Goal: Task Accomplishment & Management: Manage account settings

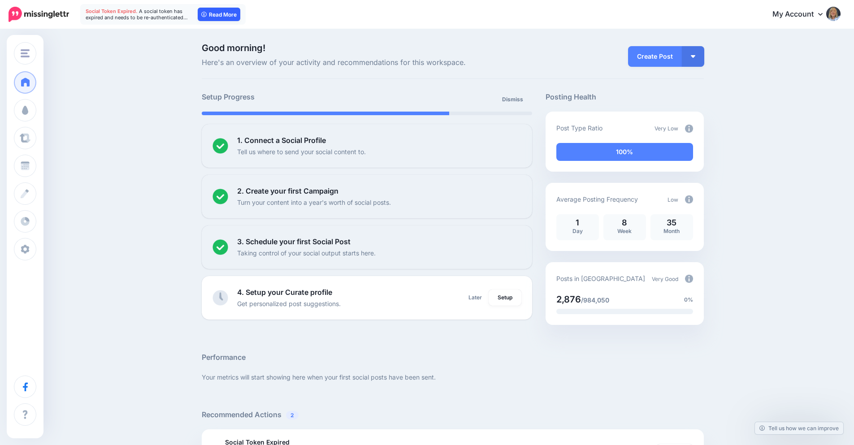
click at [217, 15] on link "Read More" at bounding box center [219, 14] width 43 height 13
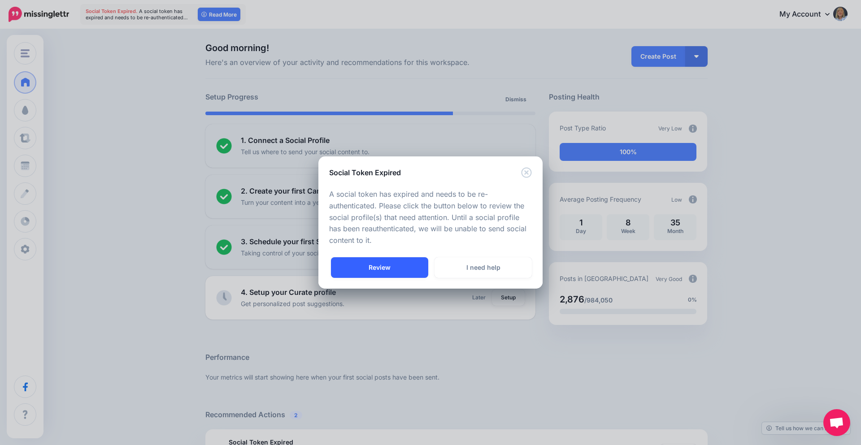
click at [388, 271] on link "Review" at bounding box center [379, 267] width 97 height 21
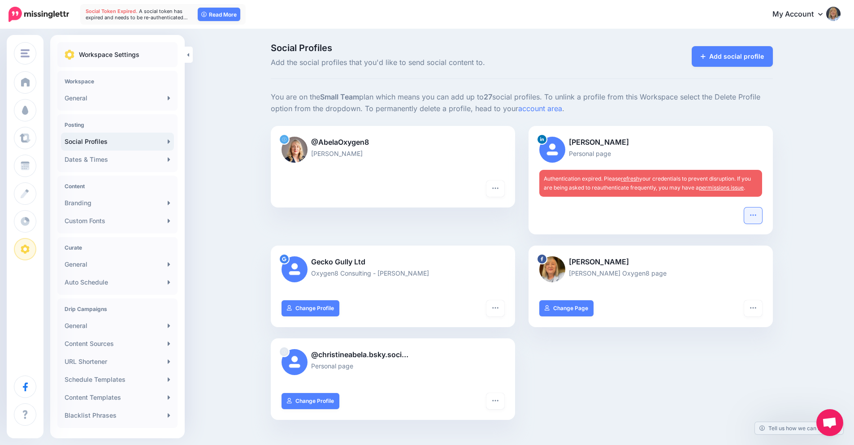
click at [757, 213] on icon "button" at bounding box center [753, 215] width 7 height 7
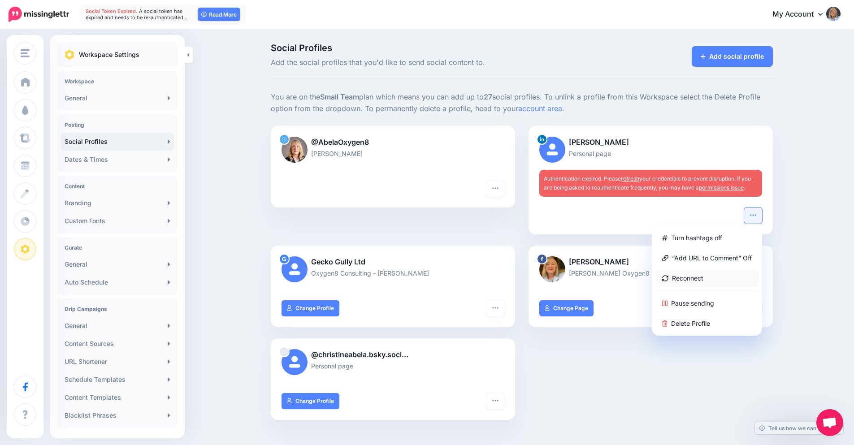
click at [692, 277] on link "Reconnect" at bounding box center [707, 278] width 103 height 17
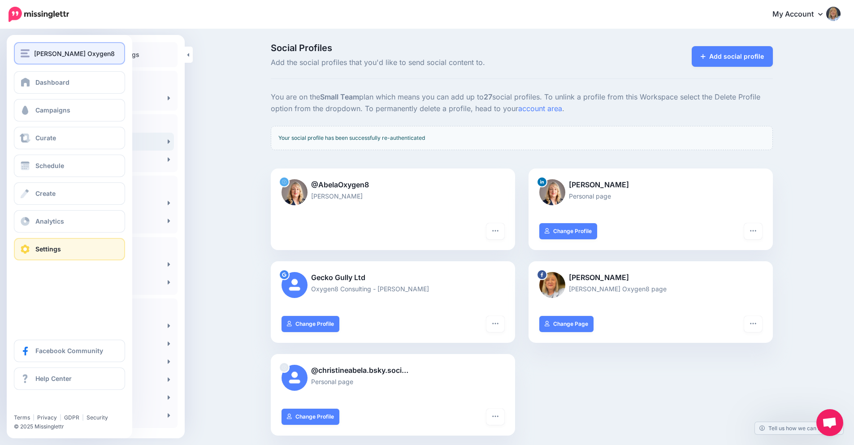
click at [35, 57] on span "[PERSON_NAME] Oxygen8" at bounding box center [74, 53] width 81 height 10
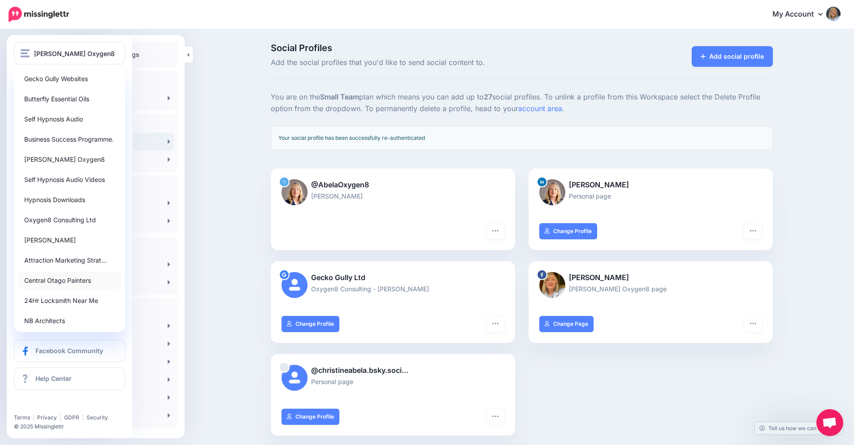
click at [64, 280] on link "Central Otago Painters" at bounding box center [69, 280] width 104 height 17
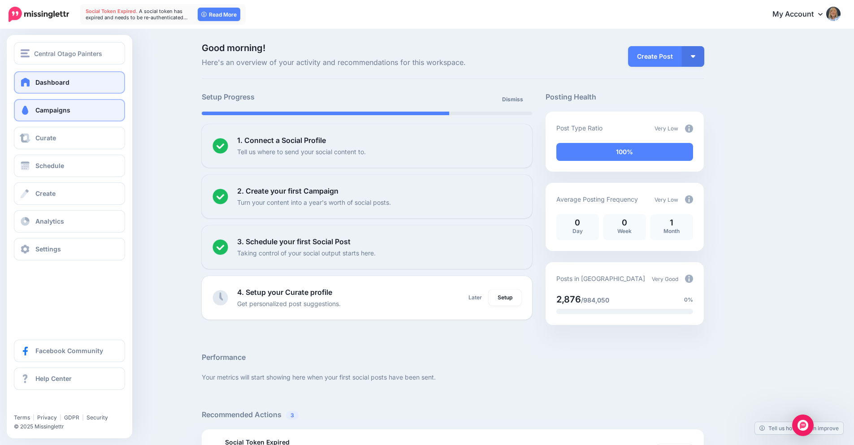
click at [44, 110] on span "Campaigns" at bounding box center [52, 110] width 35 height 8
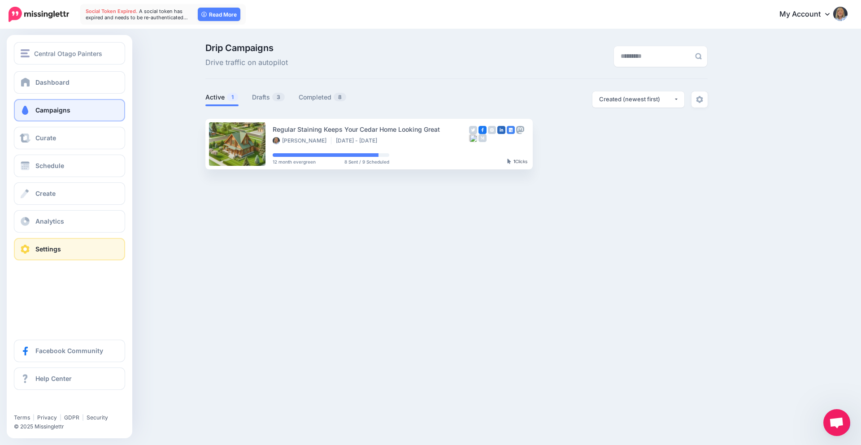
click at [52, 248] on span "Settings" at bounding box center [48, 249] width 26 height 8
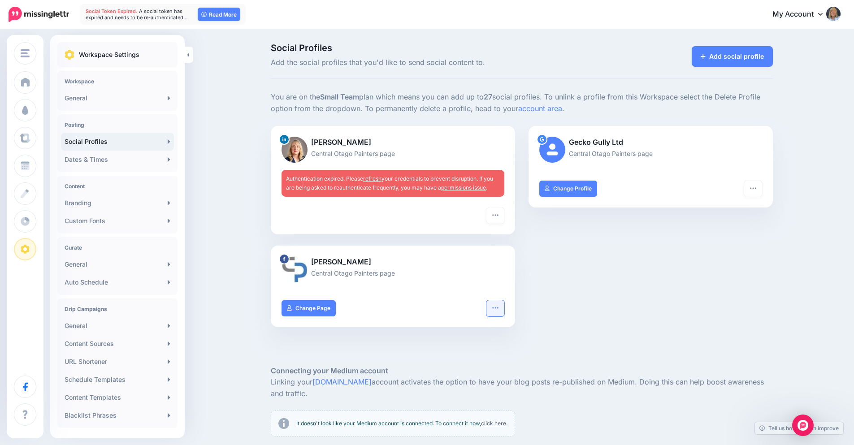
click at [498, 308] on icon "button" at bounding box center [495, 307] width 6 height 1
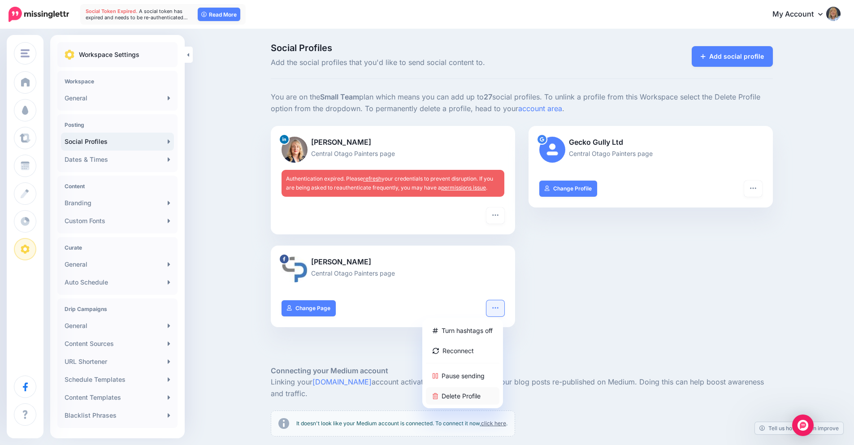
click at [471, 392] on link "Delete Profile" at bounding box center [463, 396] width 74 height 17
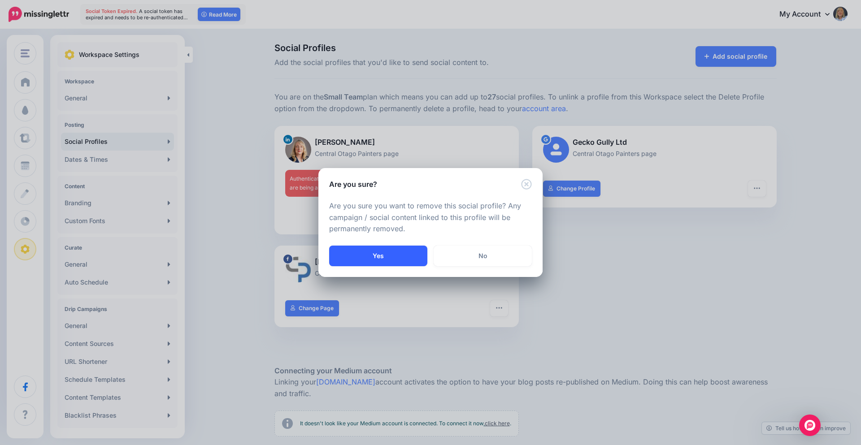
click at [392, 252] on button "Yes" at bounding box center [378, 256] width 98 height 21
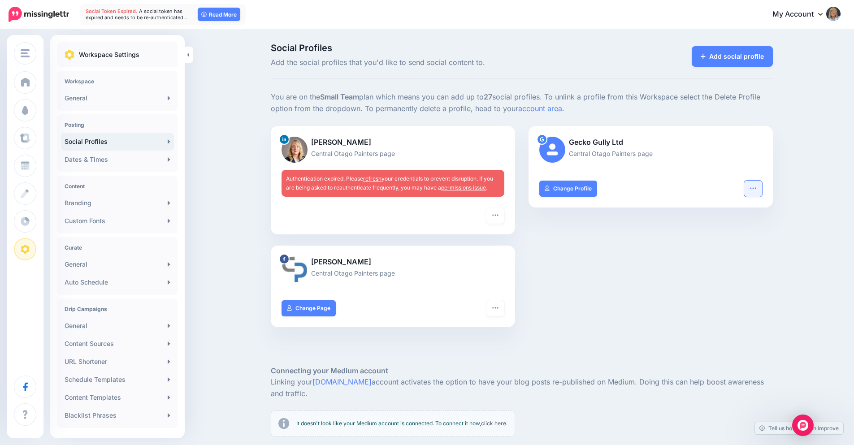
click at [761, 190] on button "button" at bounding box center [754, 189] width 18 height 16
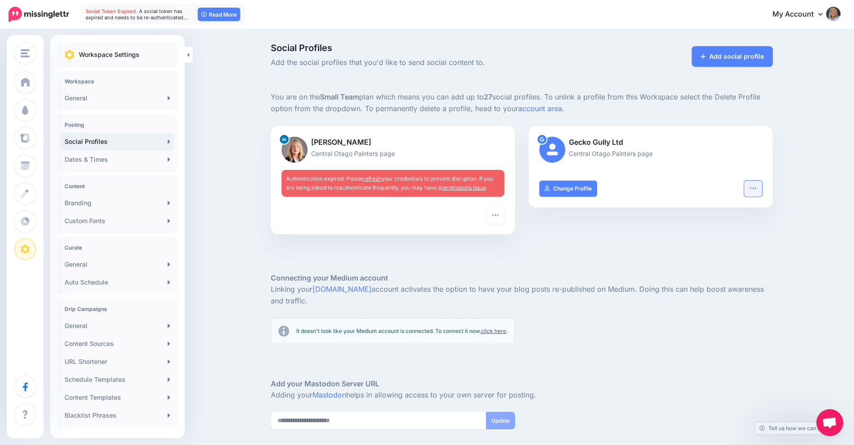
click at [757, 187] on icon "button" at bounding box center [753, 188] width 7 height 7
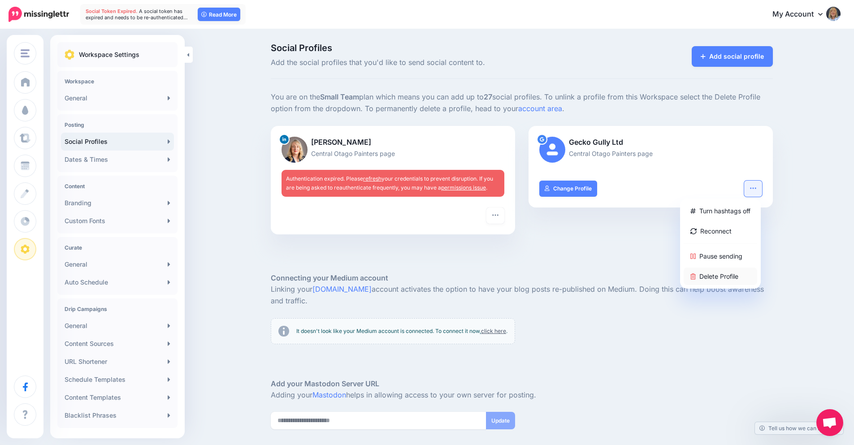
click at [720, 279] on link "Delete Profile" at bounding box center [721, 276] width 74 height 17
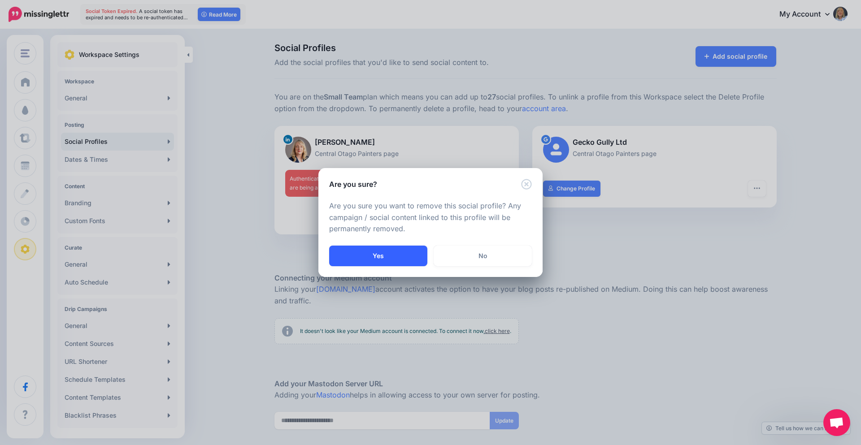
click at [372, 257] on button "Yes" at bounding box center [378, 256] width 98 height 21
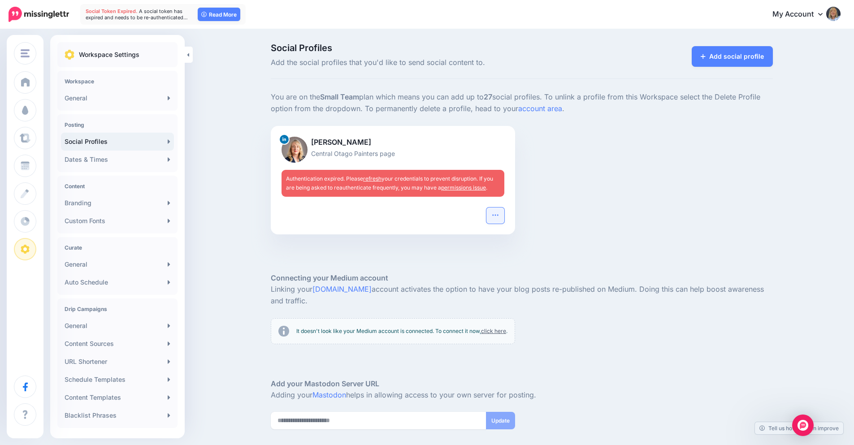
click at [495, 213] on button "button" at bounding box center [496, 216] width 18 height 16
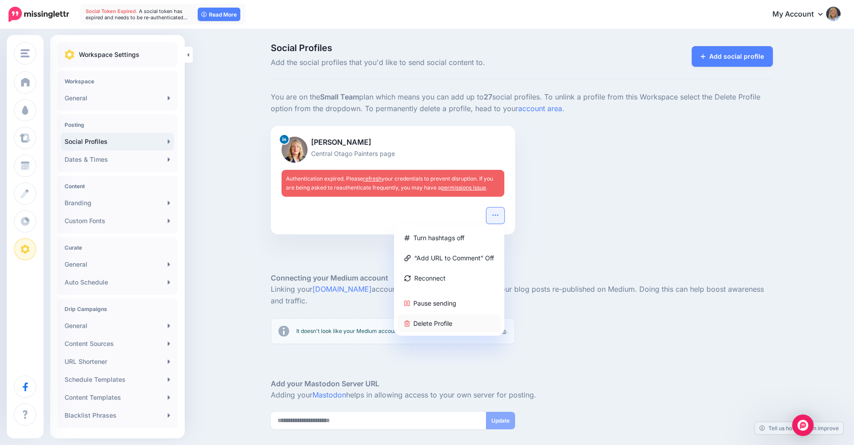
click at [430, 322] on link "Delete Profile" at bounding box center [449, 323] width 103 height 17
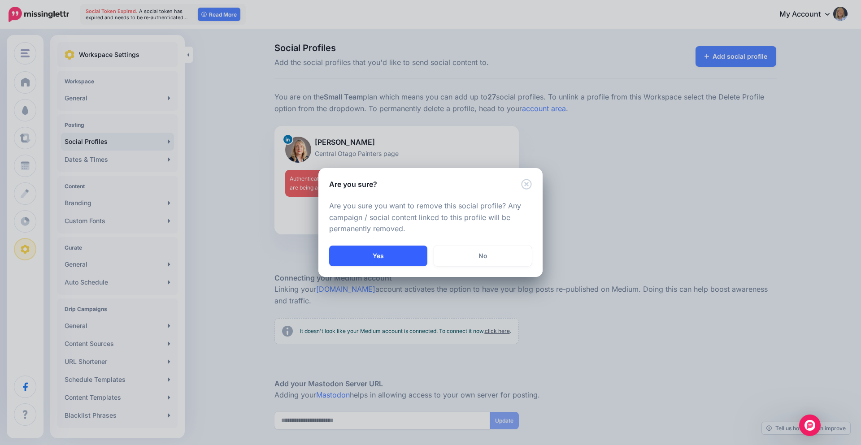
click at [387, 256] on button "Yes" at bounding box center [378, 256] width 98 height 21
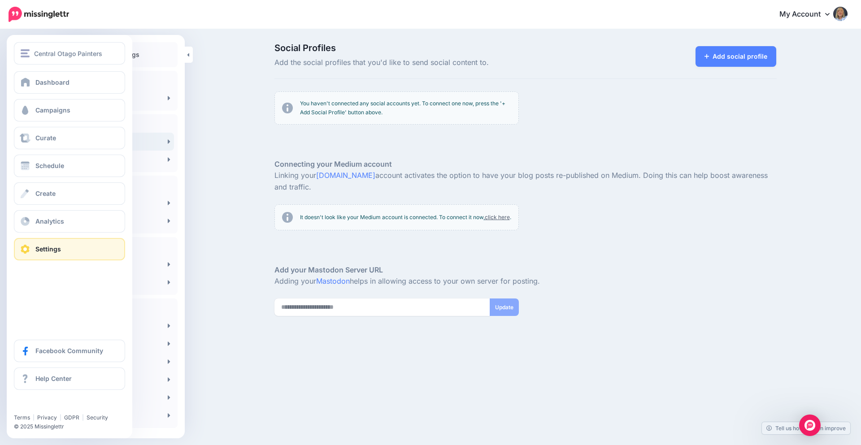
click at [38, 249] on span "Settings" at bounding box center [48, 249] width 26 height 8
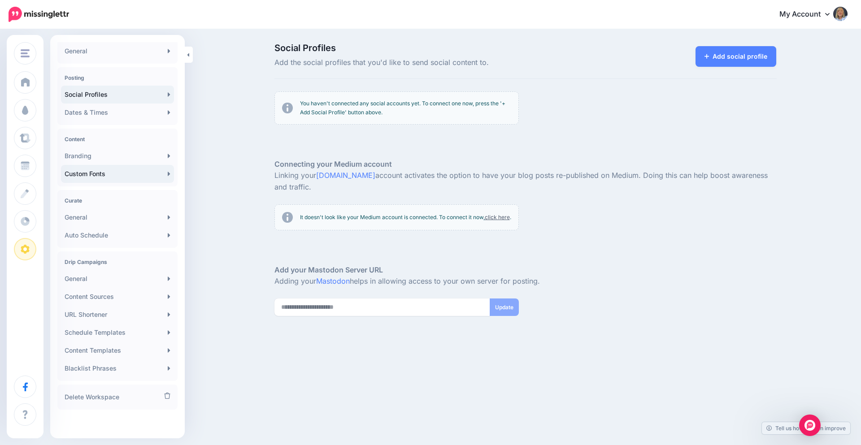
scroll to position [48, 0]
click at [100, 393] on link "Delete Workspace" at bounding box center [117, 397] width 113 height 18
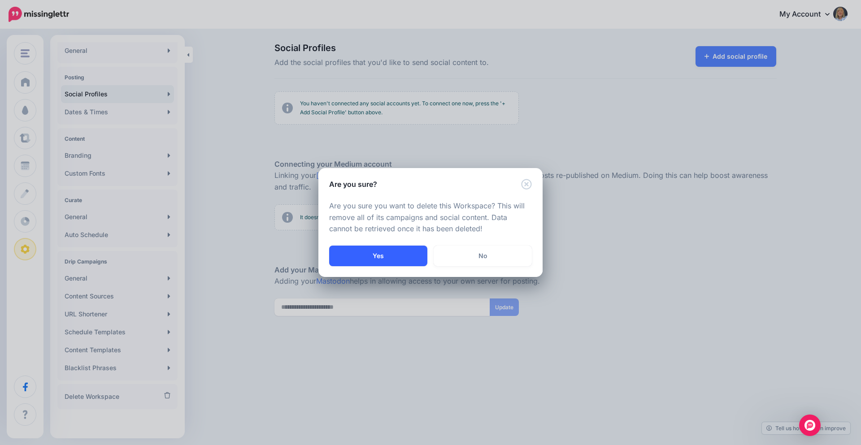
click at [399, 257] on button "Yes" at bounding box center [378, 256] width 98 height 21
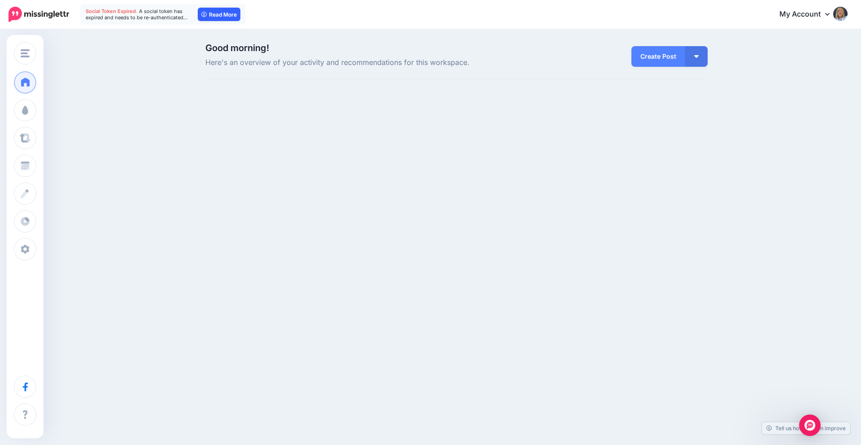
click at [227, 12] on link "Read More" at bounding box center [219, 14] width 43 height 13
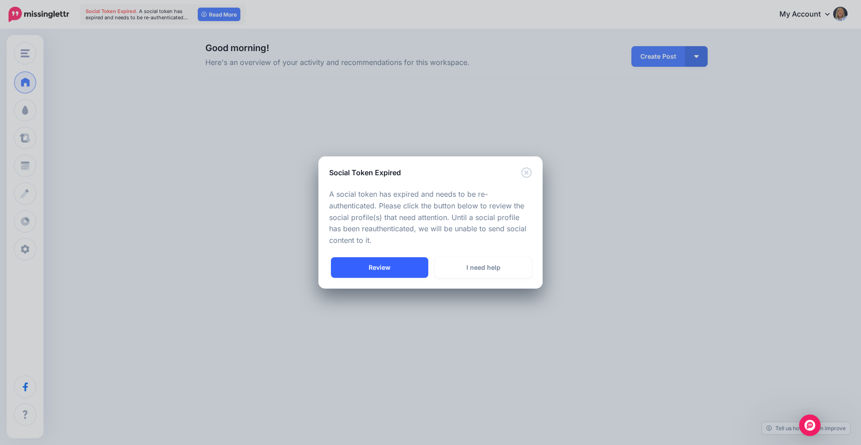
click at [381, 264] on link "Review" at bounding box center [379, 267] width 97 height 21
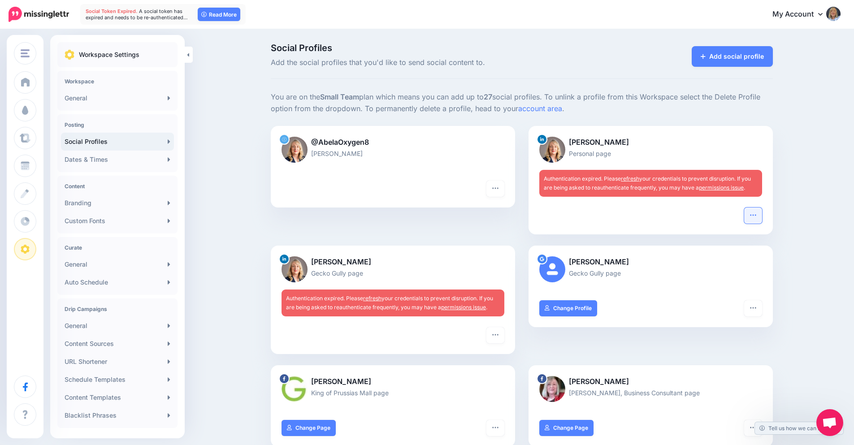
click at [756, 213] on icon "button" at bounding box center [753, 215] width 7 height 7
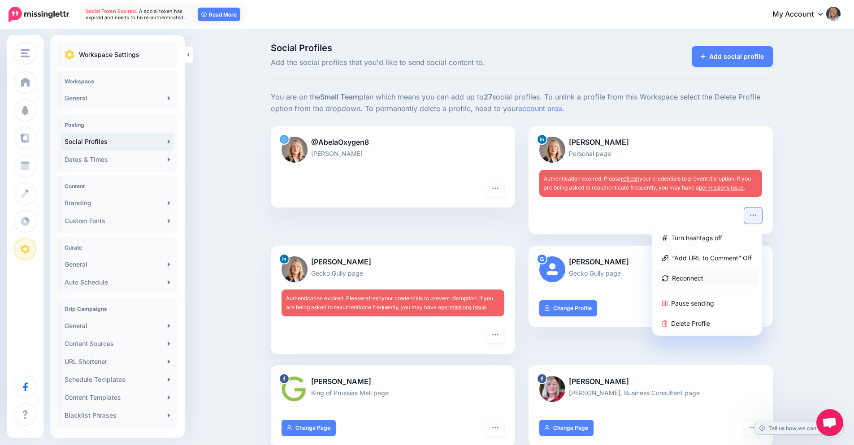
click at [694, 279] on link "Reconnect" at bounding box center [707, 278] width 103 height 17
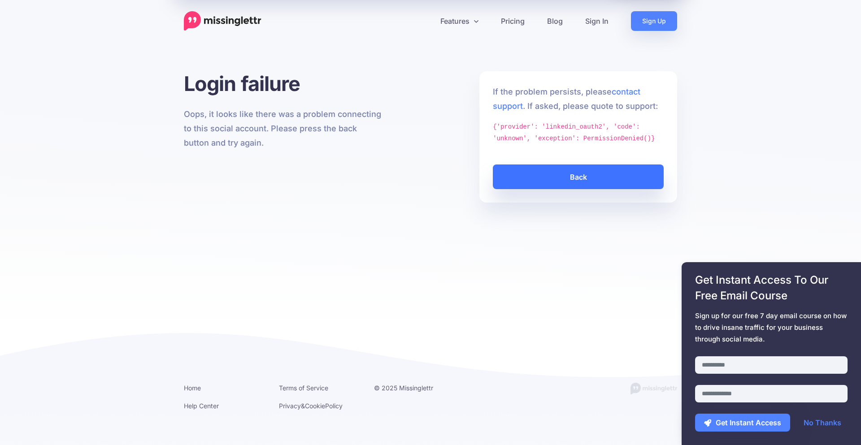
click at [556, 176] on link "Back" at bounding box center [578, 177] width 171 height 25
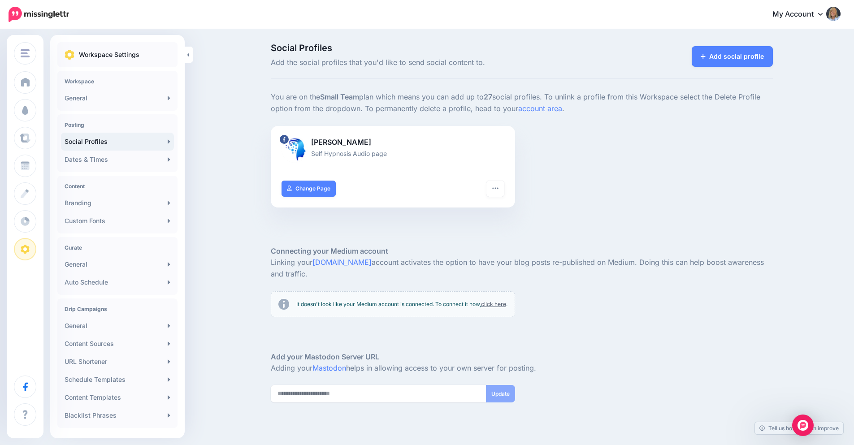
click at [237, 165] on div "Social Profiles Add the social profiles that you'd like to send social content …" at bounding box center [427, 256] width 854 height 453
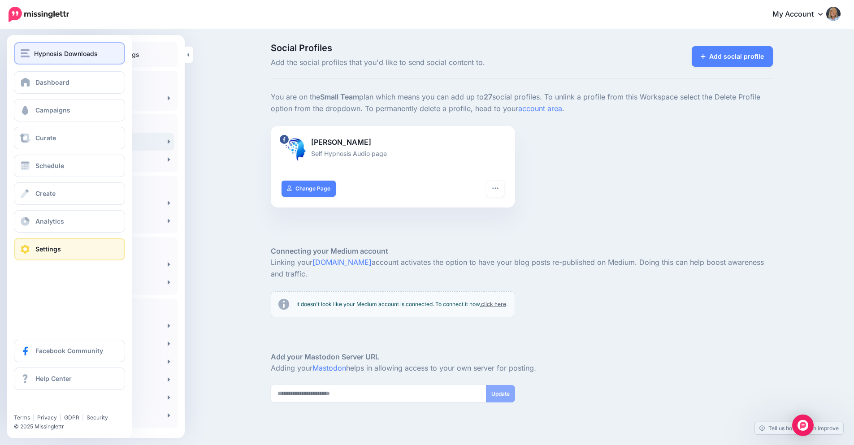
click at [58, 52] on span "Hypnosis Downloads" at bounding box center [66, 53] width 64 height 10
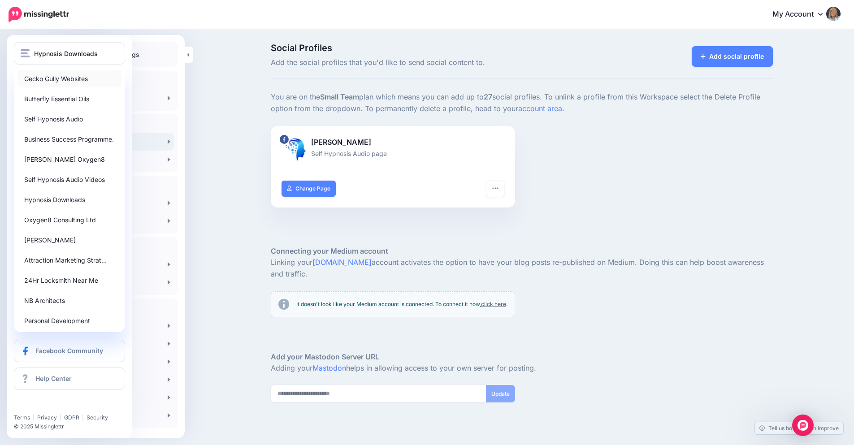
click at [55, 81] on link "Gecko Gully Websites" at bounding box center [69, 78] width 104 height 17
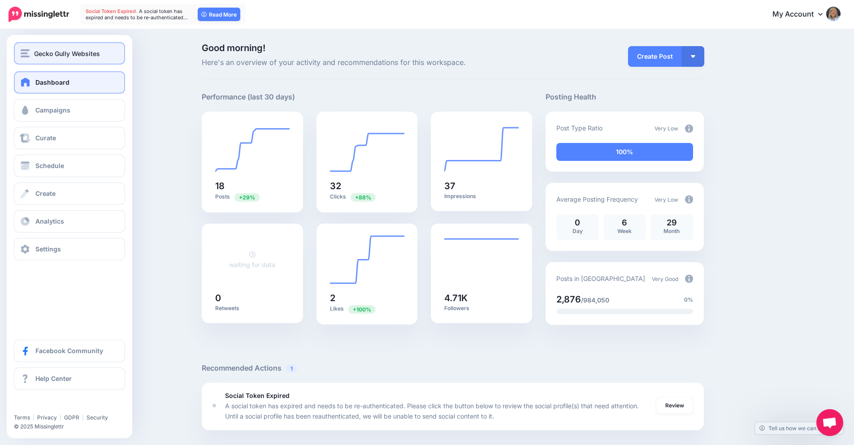
click at [28, 50] on img "button" at bounding box center [25, 53] width 9 height 8
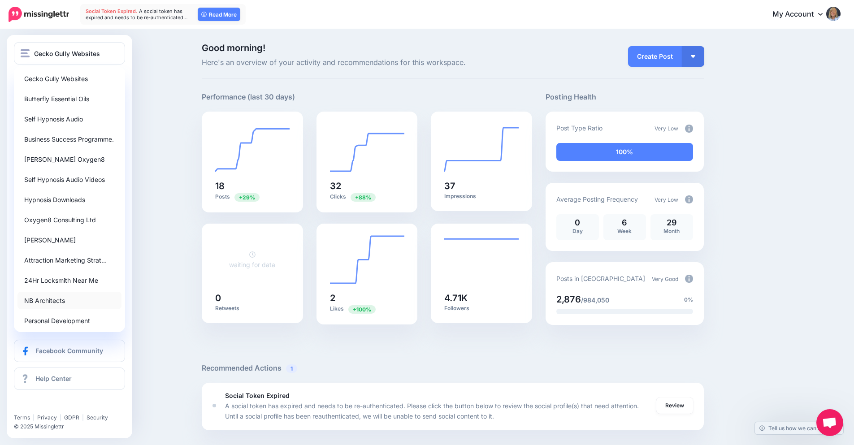
click at [42, 298] on link "NB Architects" at bounding box center [69, 300] width 104 height 17
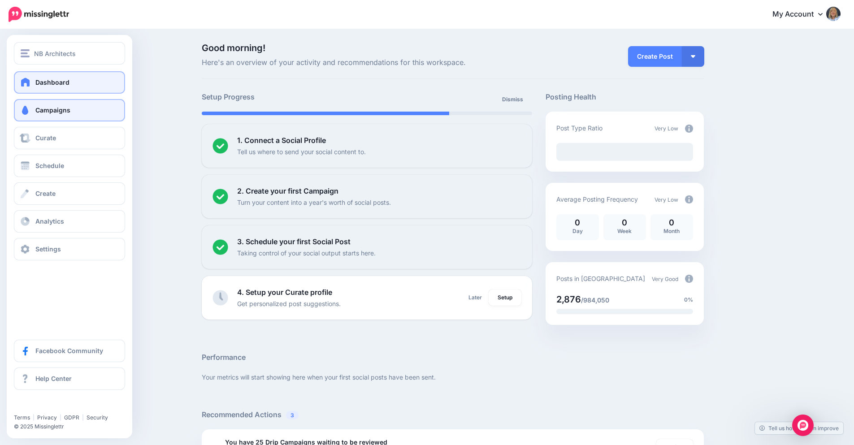
click at [59, 111] on span "Campaigns" at bounding box center [52, 110] width 35 height 8
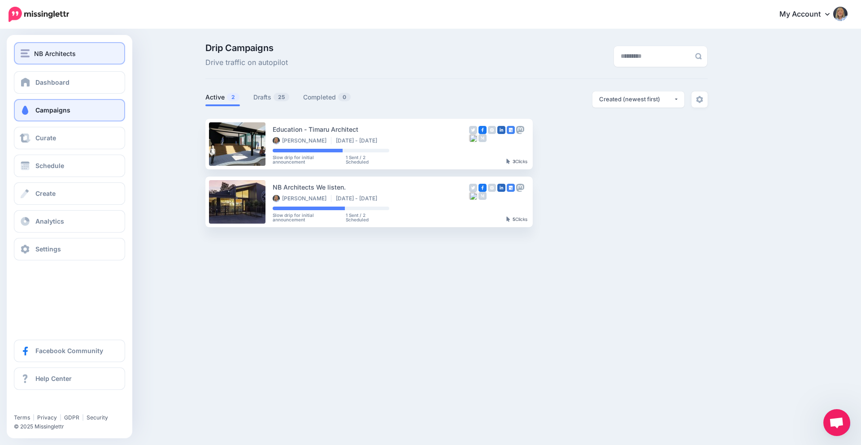
click at [35, 49] on span "NB Architects" at bounding box center [55, 53] width 42 height 10
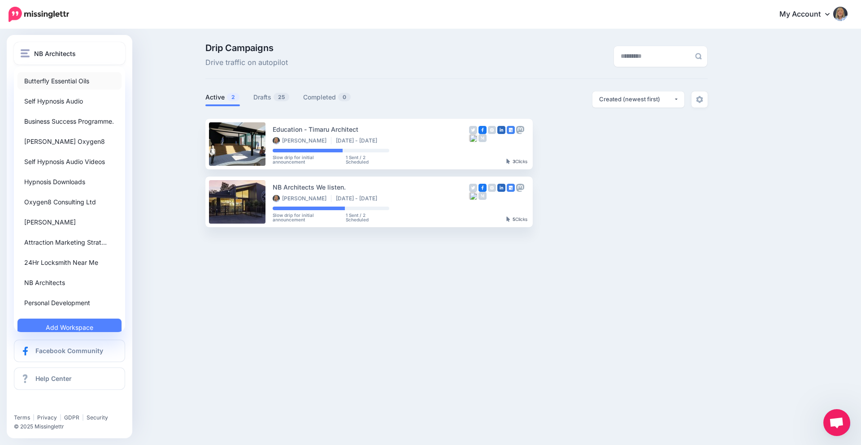
scroll to position [26, 0]
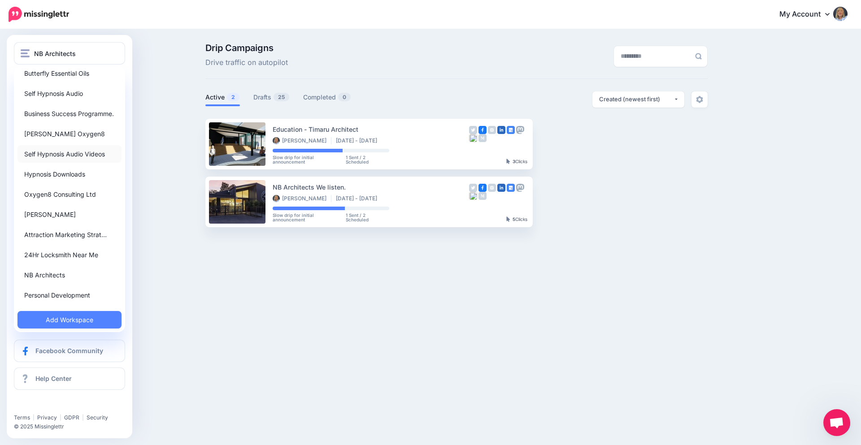
click at [54, 148] on link "Self Hypnosis Audio Videos" at bounding box center [69, 153] width 104 height 17
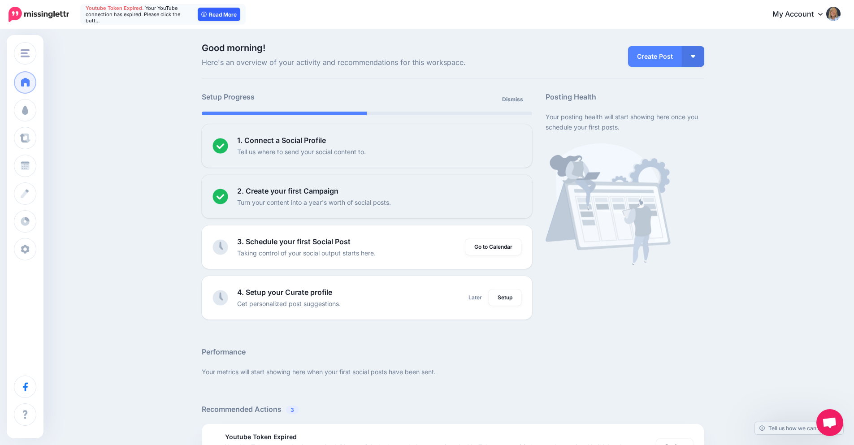
click at [224, 15] on link "Read More" at bounding box center [219, 14] width 43 height 13
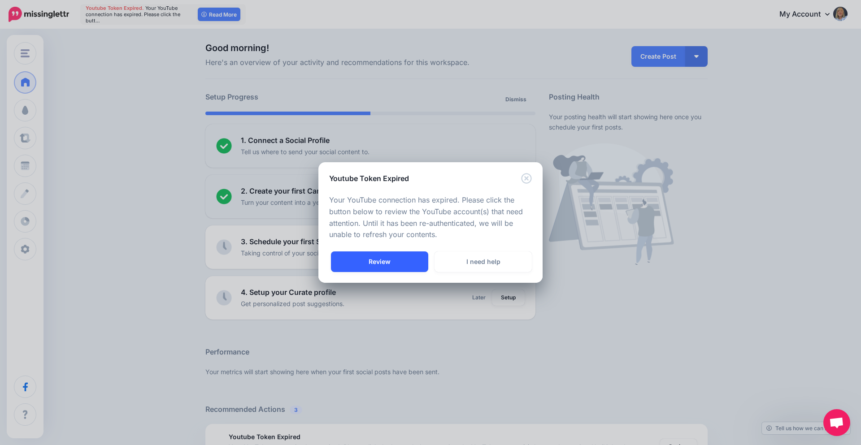
click at [372, 260] on link "Review" at bounding box center [379, 262] width 97 height 21
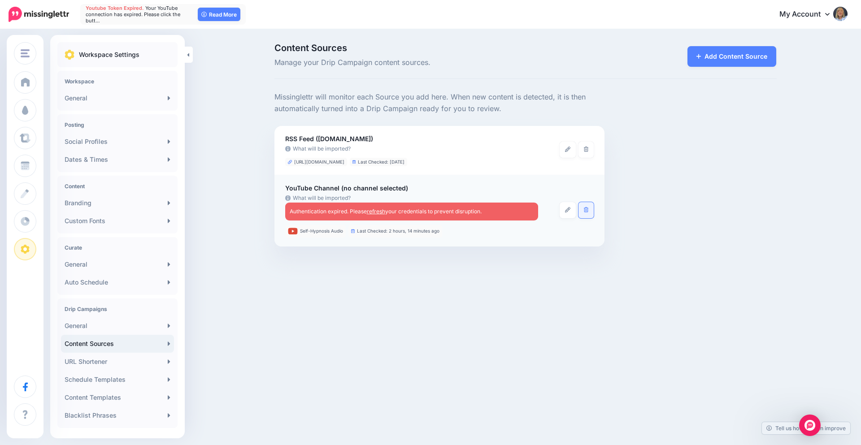
click at [590, 211] on link at bounding box center [587, 210] width 16 height 16
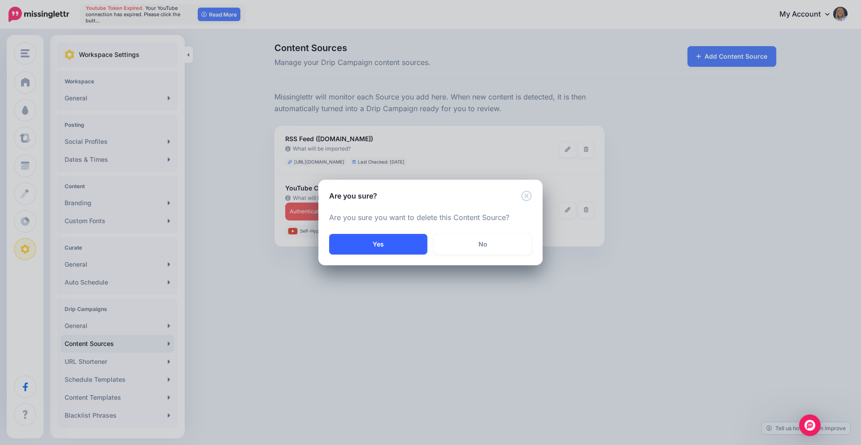
click at [389, 249] on button "Yes" at bounding box center [378, 244] width 98 height 21
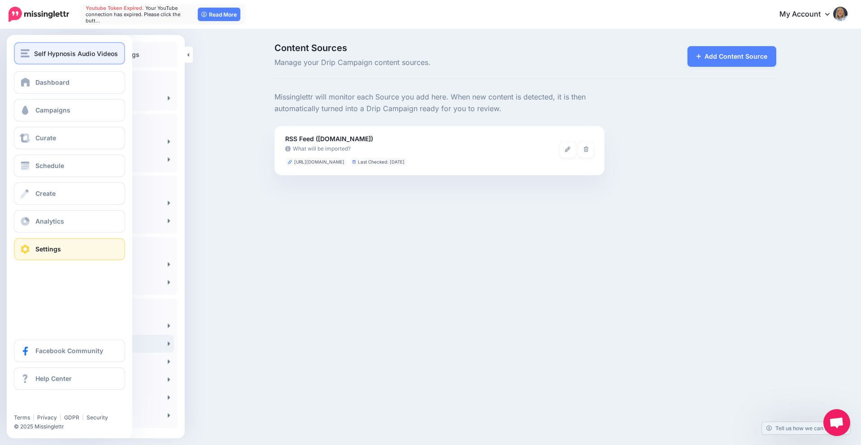
click at [45, 57] on span "Self Hypnosis Audio Videos" at bounding box center [76, 53] width 84 height 10
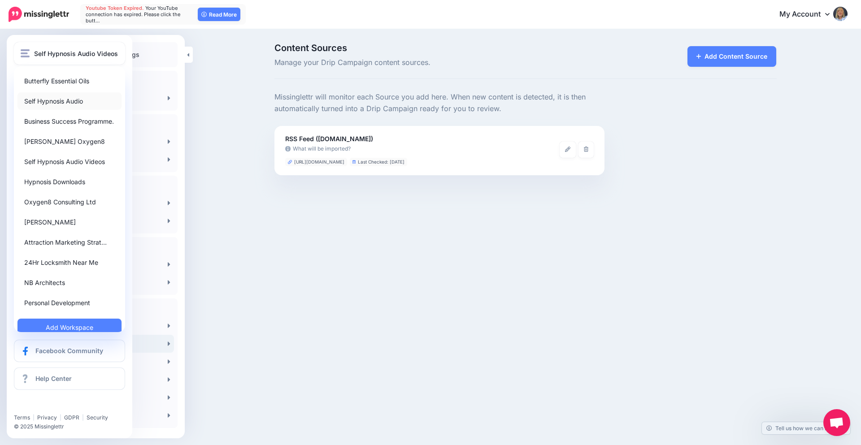
scroll to position [26, 0]
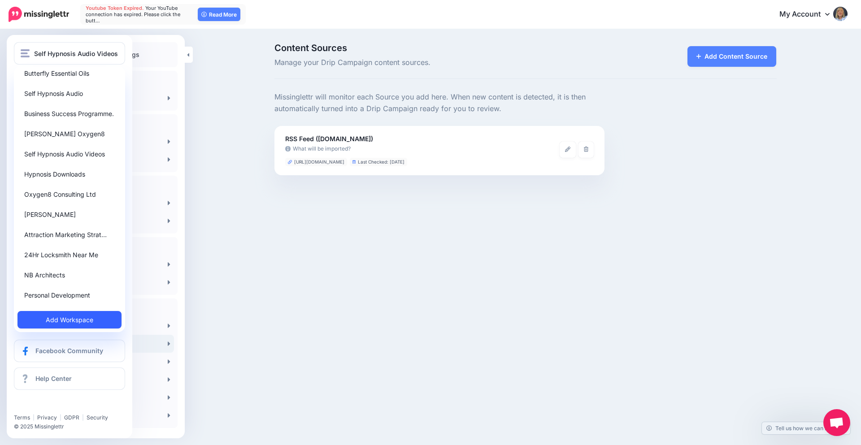
click at [42, 321] on link "Add Workspace" at bounding box center [69, 319] width 104 height 17
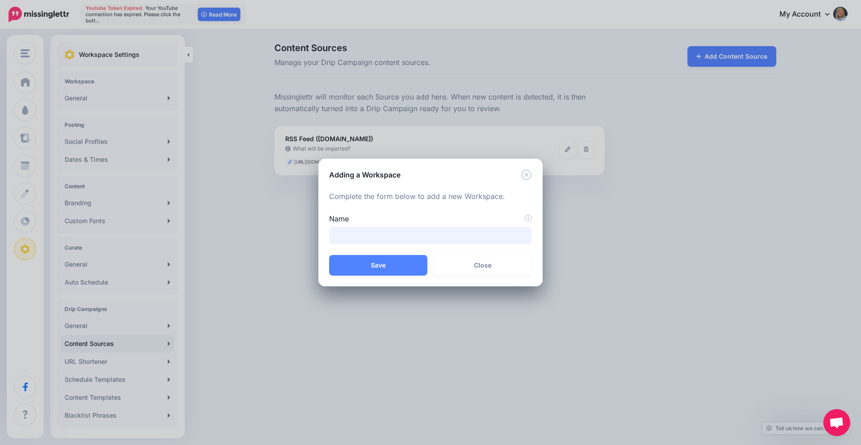
click at [357, 235] on input "Name" at bounding box center [430, 235] width 203 height 17
type input "**********"
click at [360, 268] on button "Save" at bounding box center [378, 265] width 98 height 21
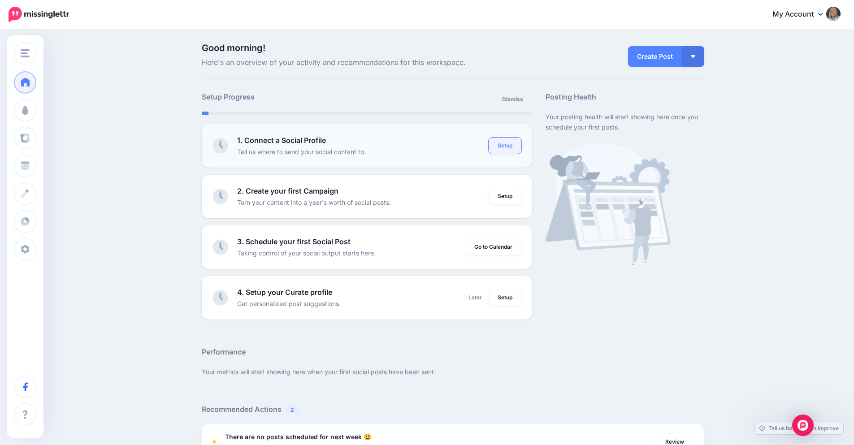
click at [510, 147] on link "Setup" at bounding box center [505, 146] width 33 height 16
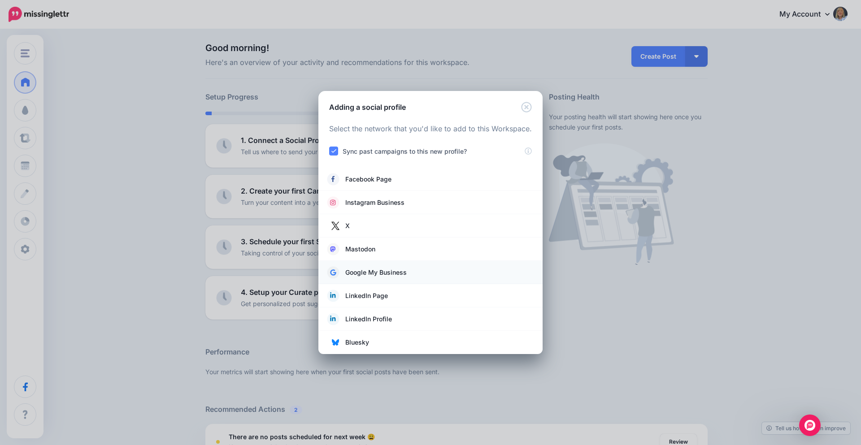
click at [386, 272] on span "Google My Business" at bounding box center [375, 272] width 61 height 11
